Goal: Obtain resource: Download file/media

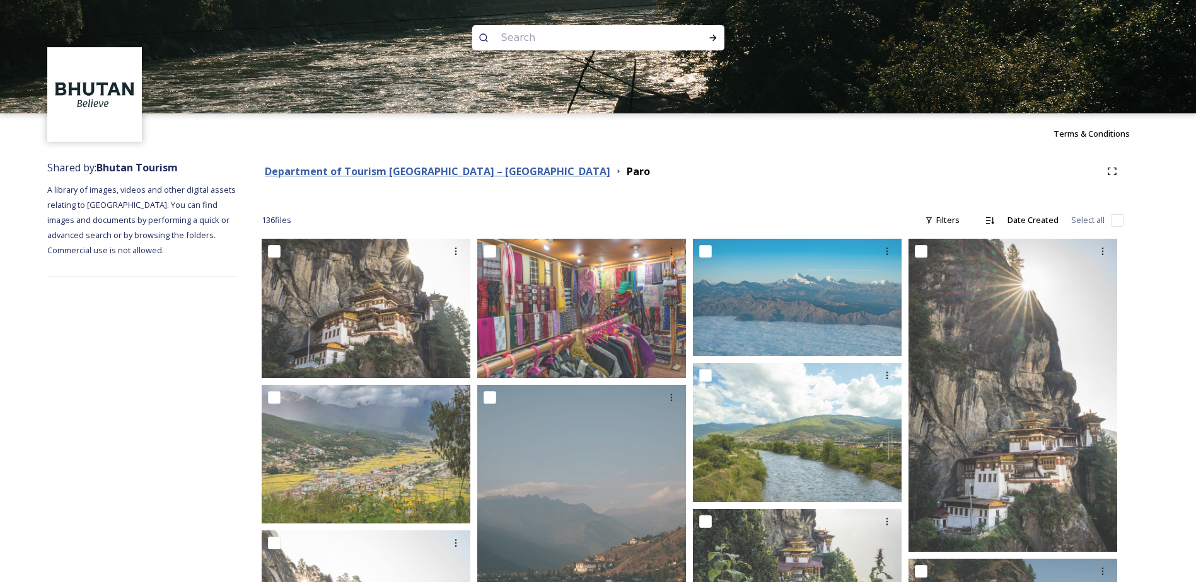
click at [446, 175] on strong "Department of Tourism [GEOGRAPHIC_DATA] – [GEOGRAPHIC_DATA]" at bounding box center [437, 172] width 345 height 14
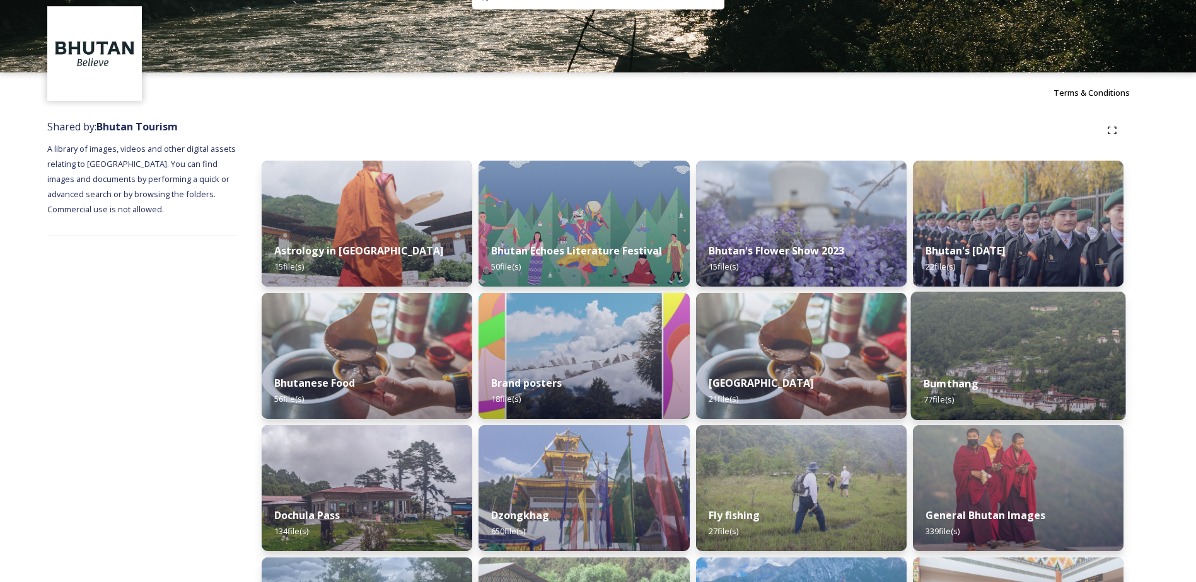
scroll to position [63, 0]
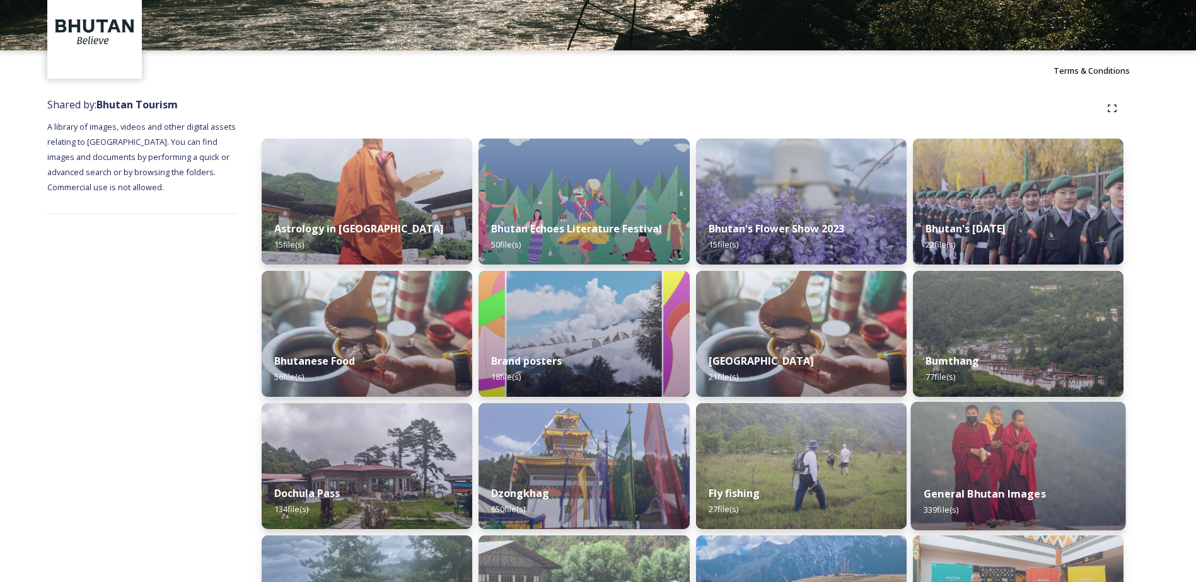
click at [1012, 458] on img at bounding box center [1017, 466] width 215 height 129
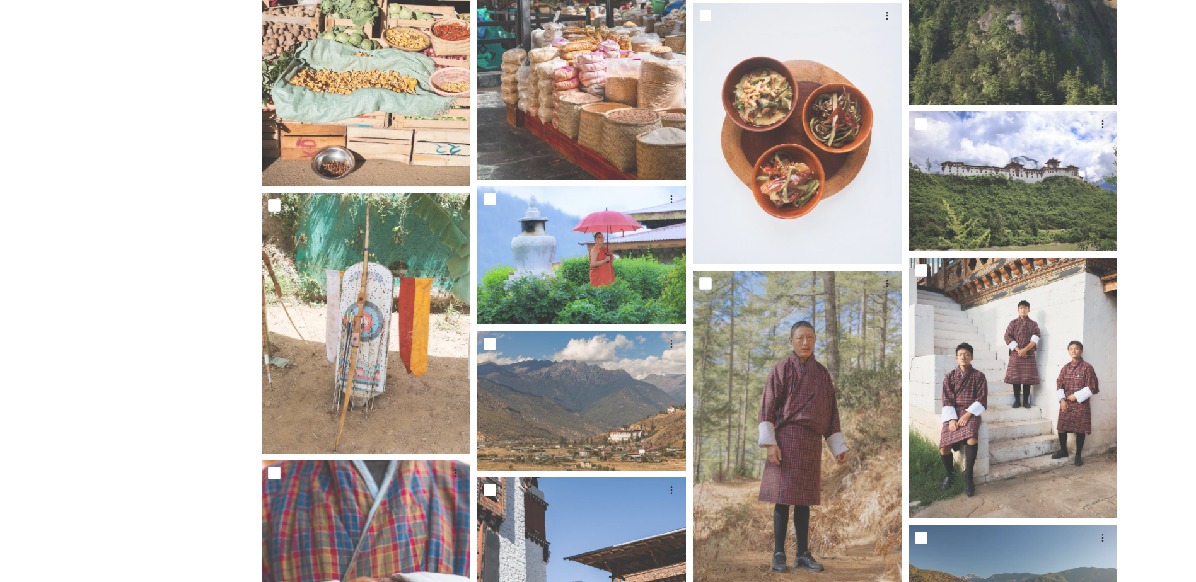
scroll to position [11495, 0]
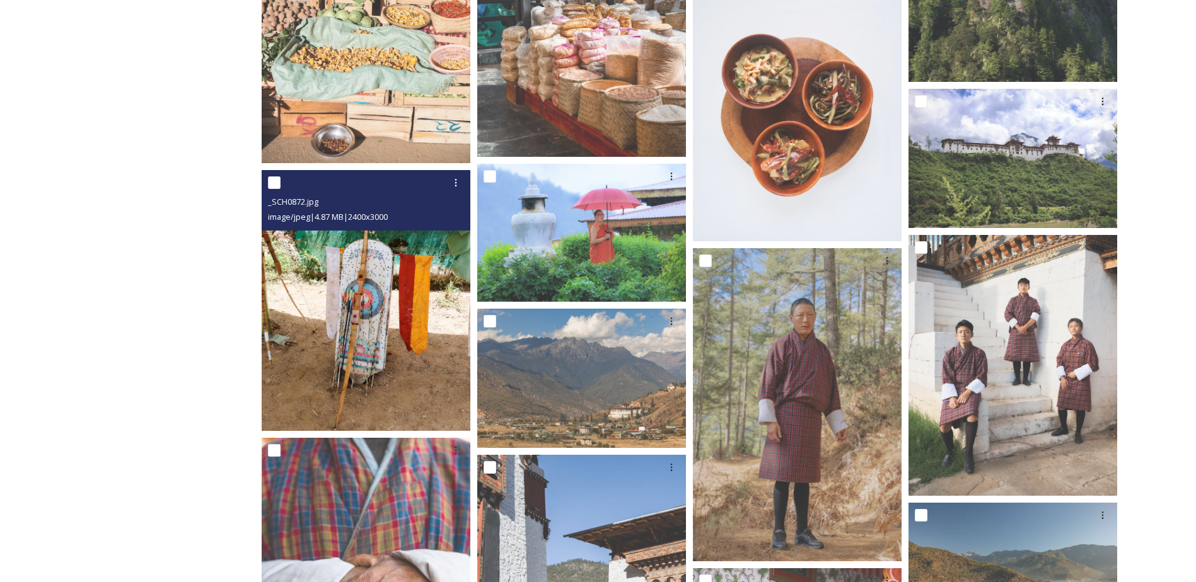
click at [366, 307] on img at bounding box center [366, 300] width 209 height 261
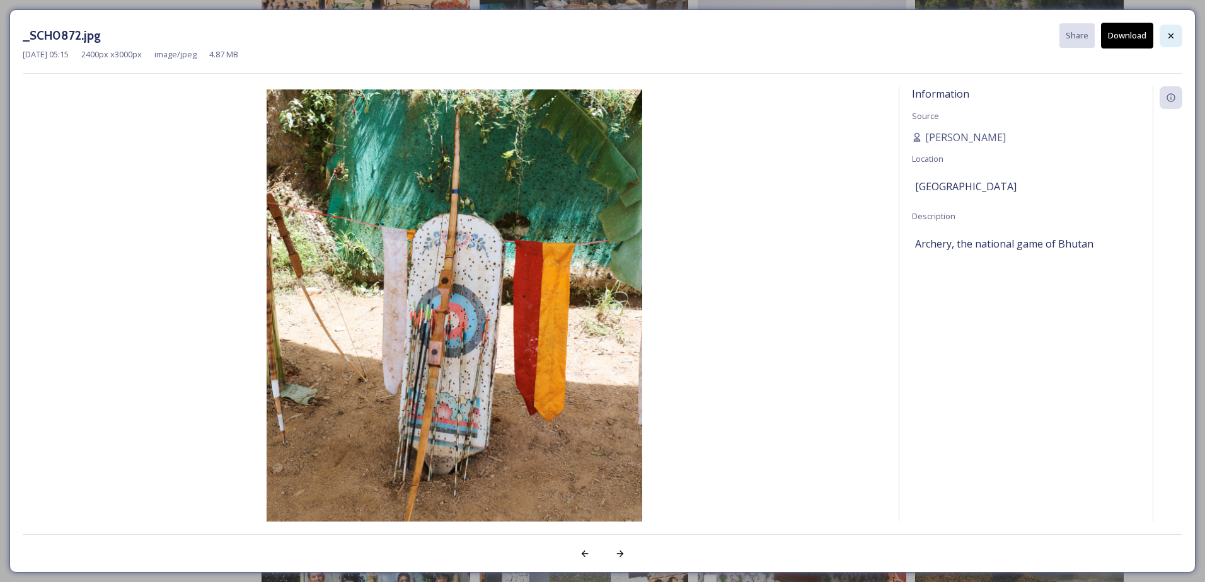
click at [1165, 31] on div at bounding box center [1171, 36] width 23 height 23
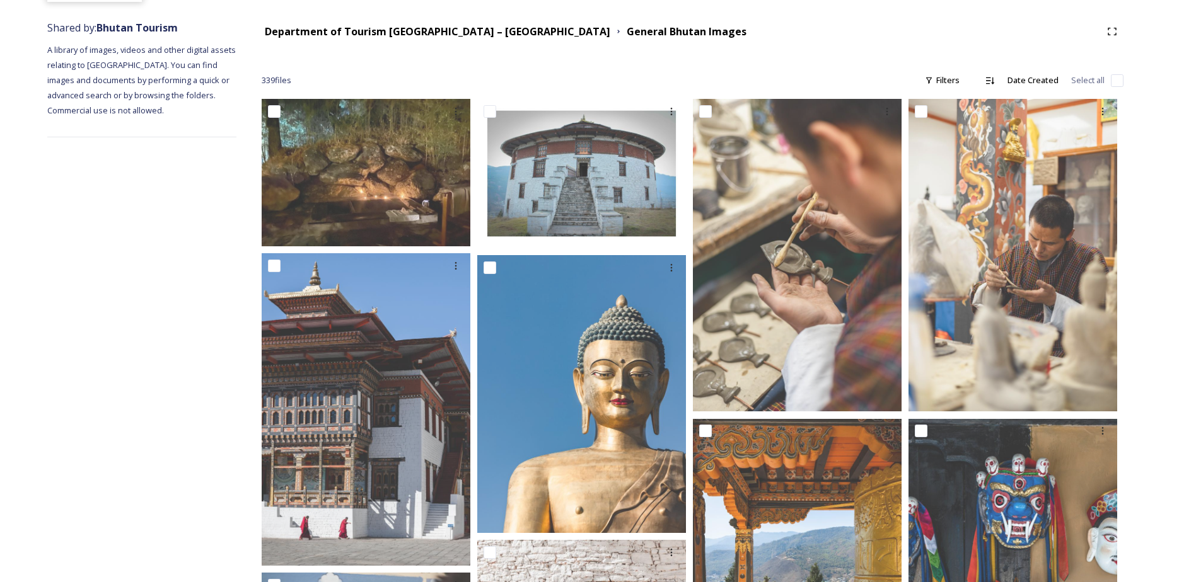
scroll to position [0, 0]
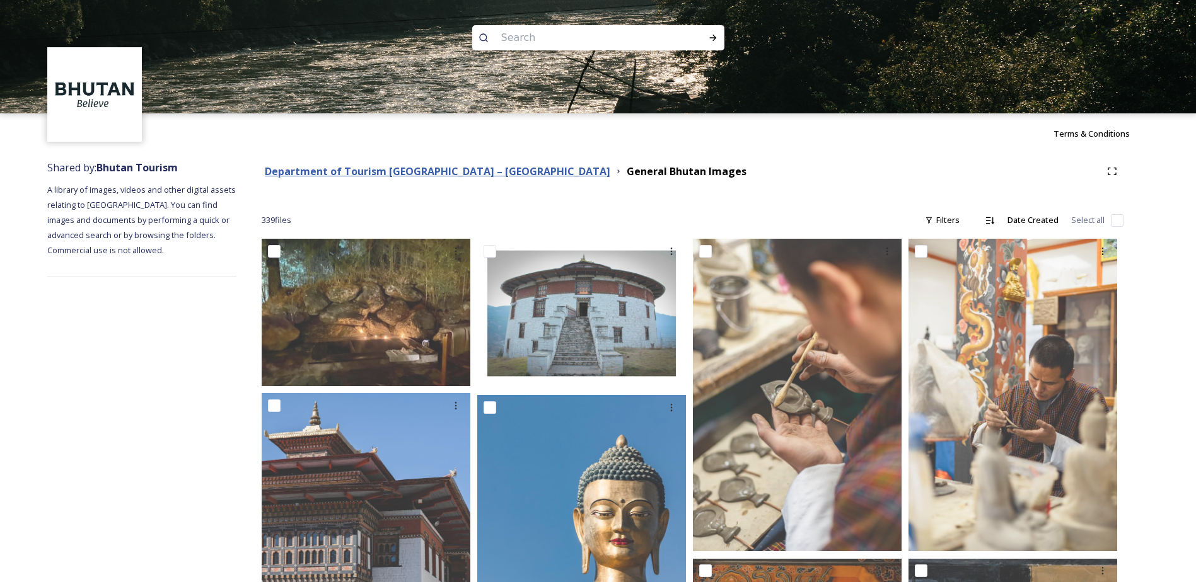
click at [386, 178] on strong "Department of Tourism [GEOGRAPHIC_DATA] – [GEOGRAPHIC_DATA]" at bounding box center [437, 172] width 345 height 14
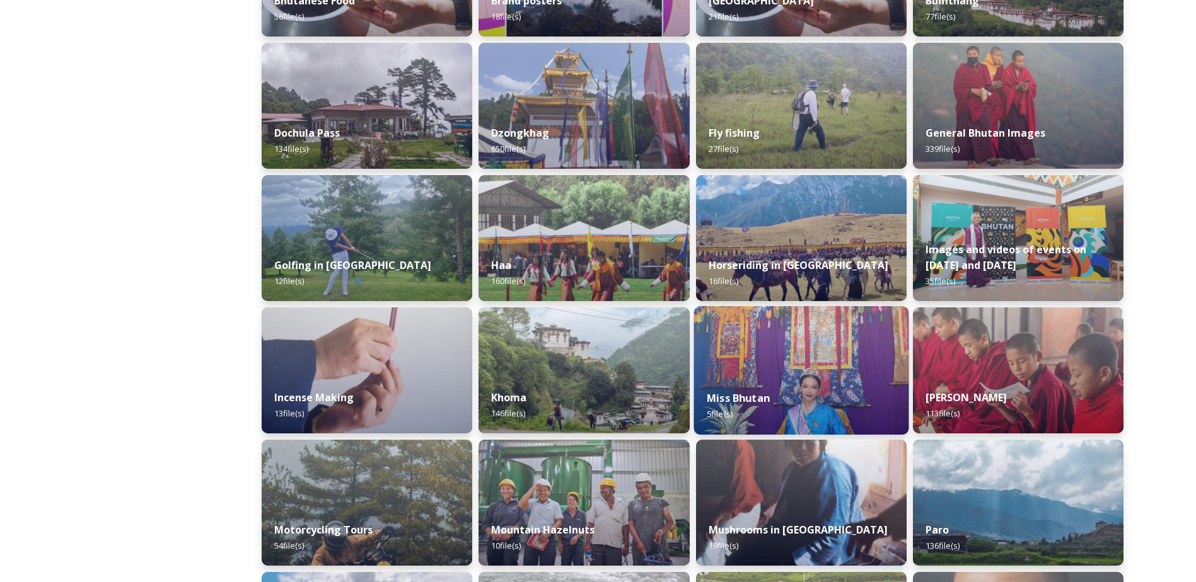
scroll to position [504, 0]
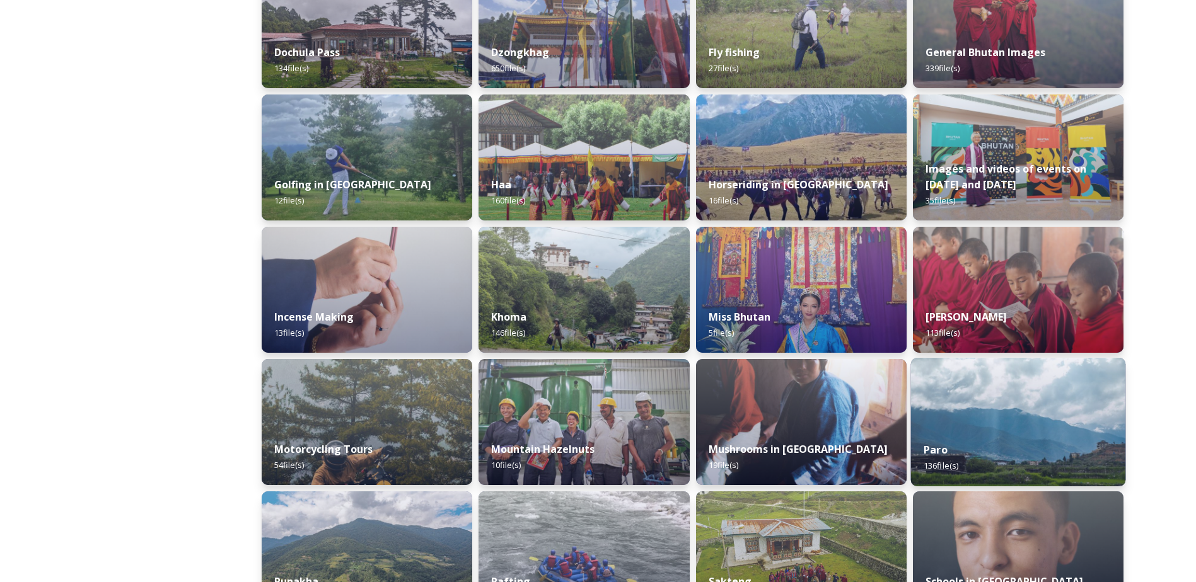
click at [1078, 437] on div "Paro 136 file(s)" at bounding box center [1017, 457] width 215 height 57
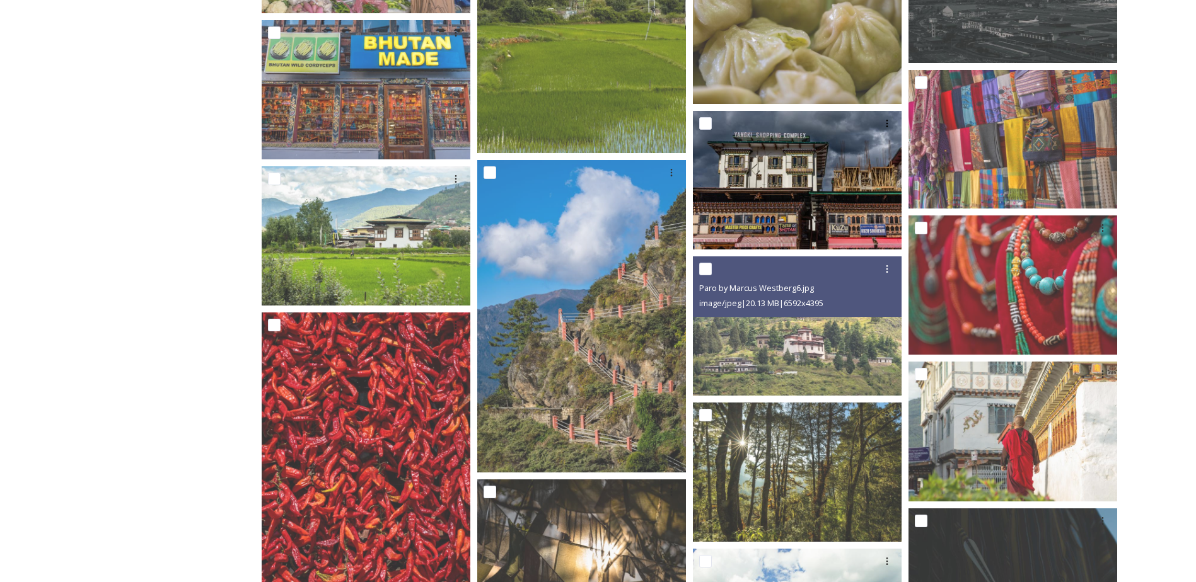
scroll to position [3404, 0]
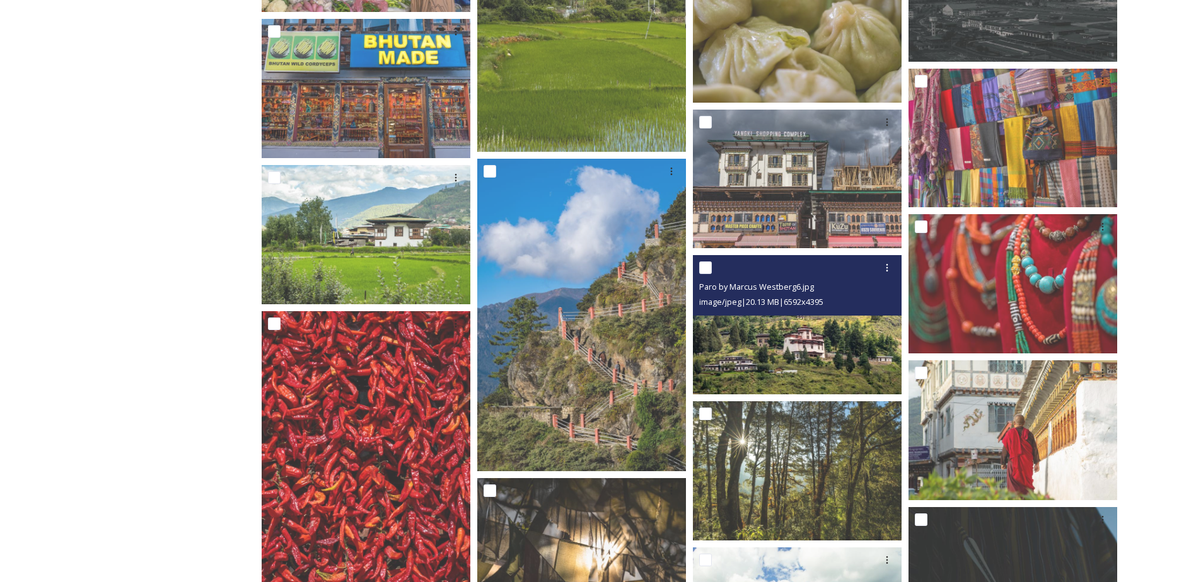
click at [821, 349] on img at bounding box center [797, 324] width 209 height 139
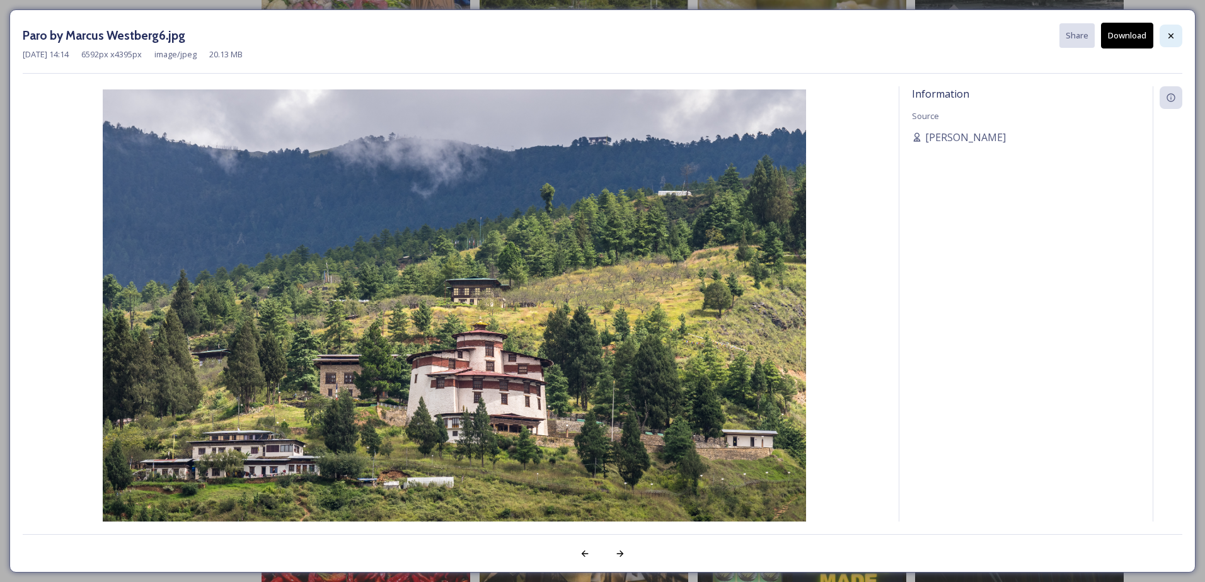
click at [1168, 33] on icon at bounding box center [1171, 36] width 10 height 10
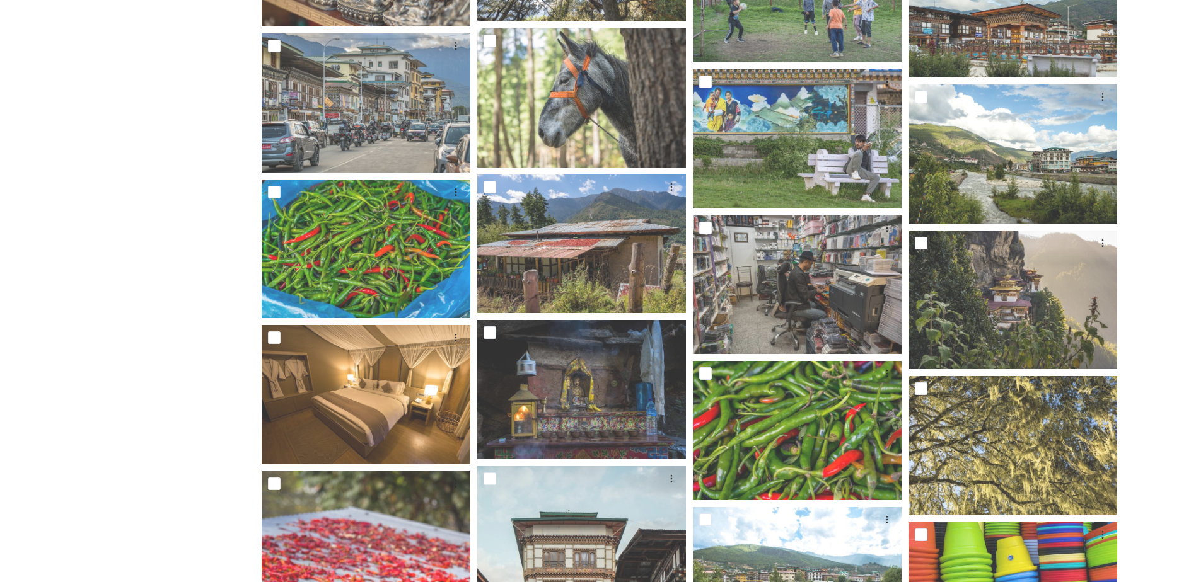
scroll to position [4962, 0]
